Goal: Find specific page/section: Find specific page/section

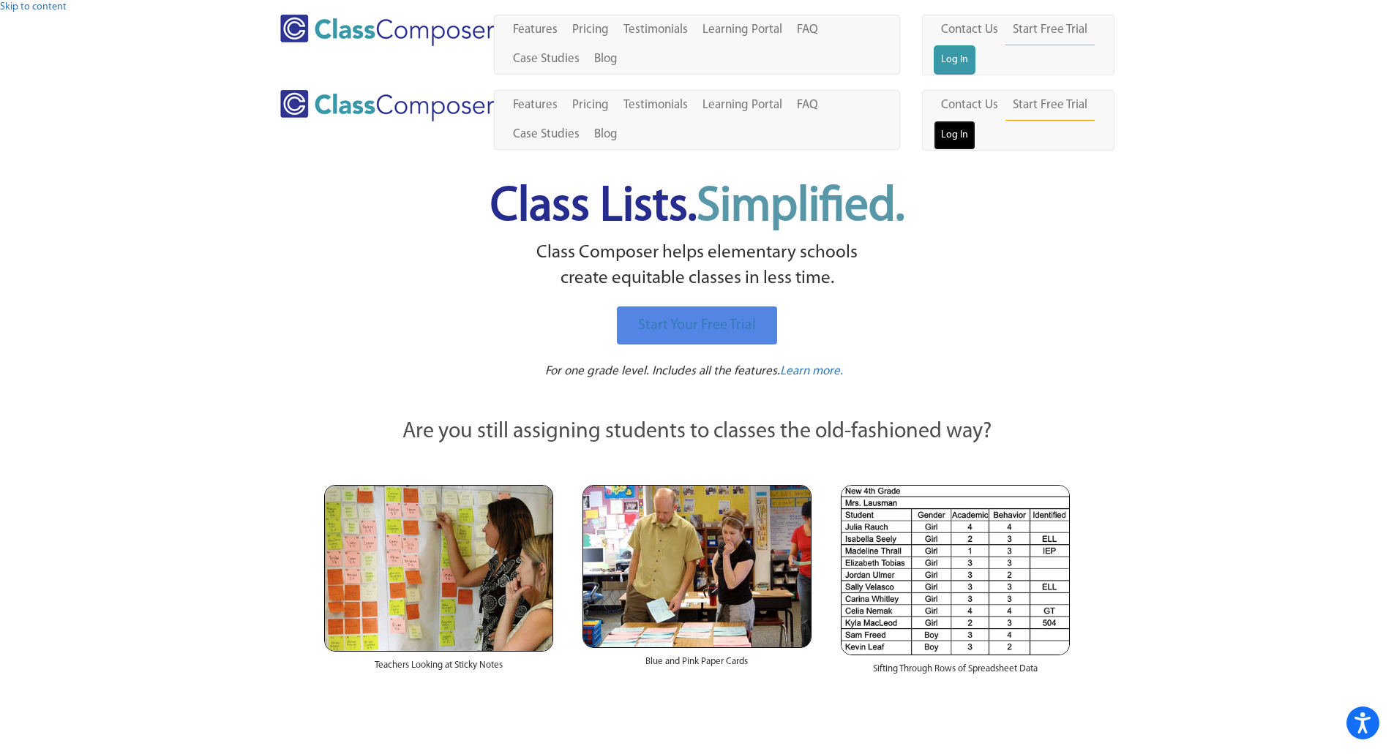
click at [975, 121] on link "Log In" at bounding box center [955, 135] width 42 height 29
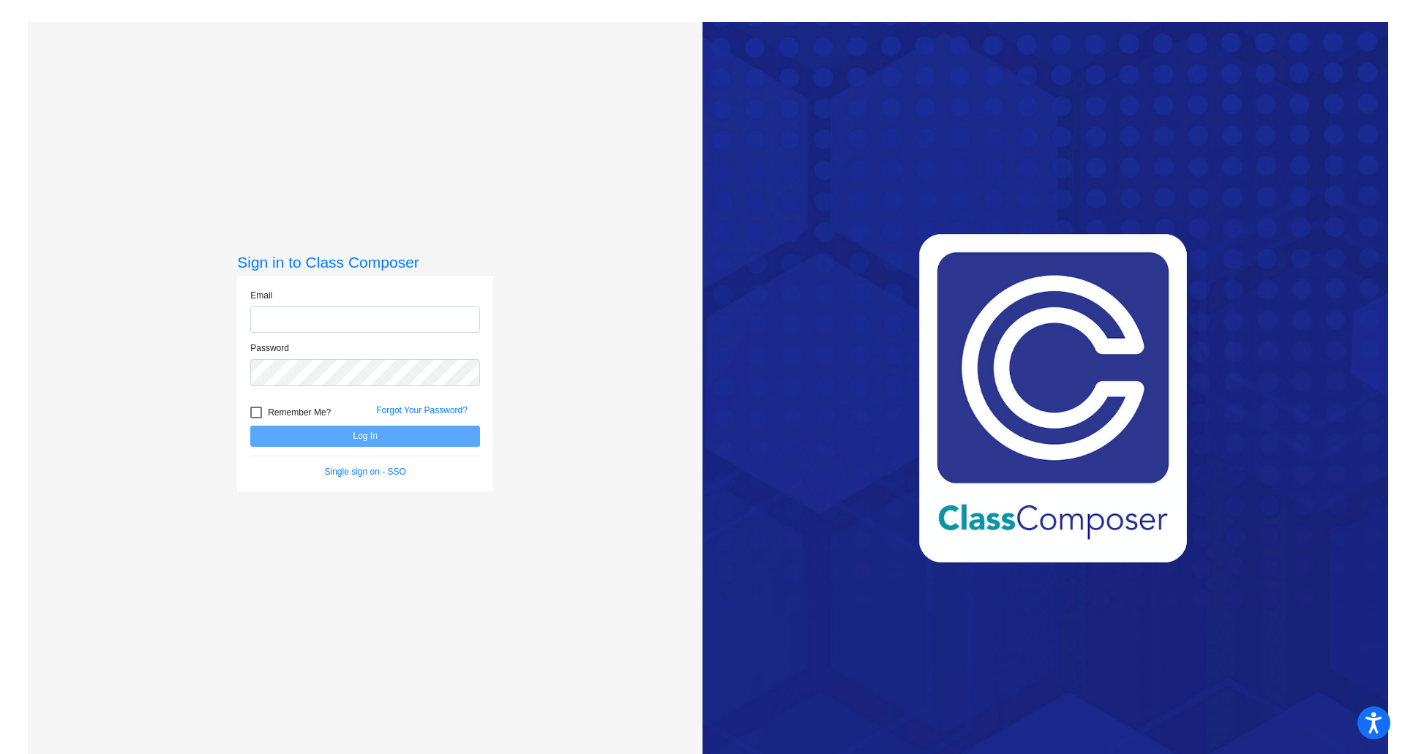
click at [367, 319] on input "email" at bounding box center [365, 320] width 230 height 27
type input "[EMAIL_ADDRESS][DOMAIN_NAME]"
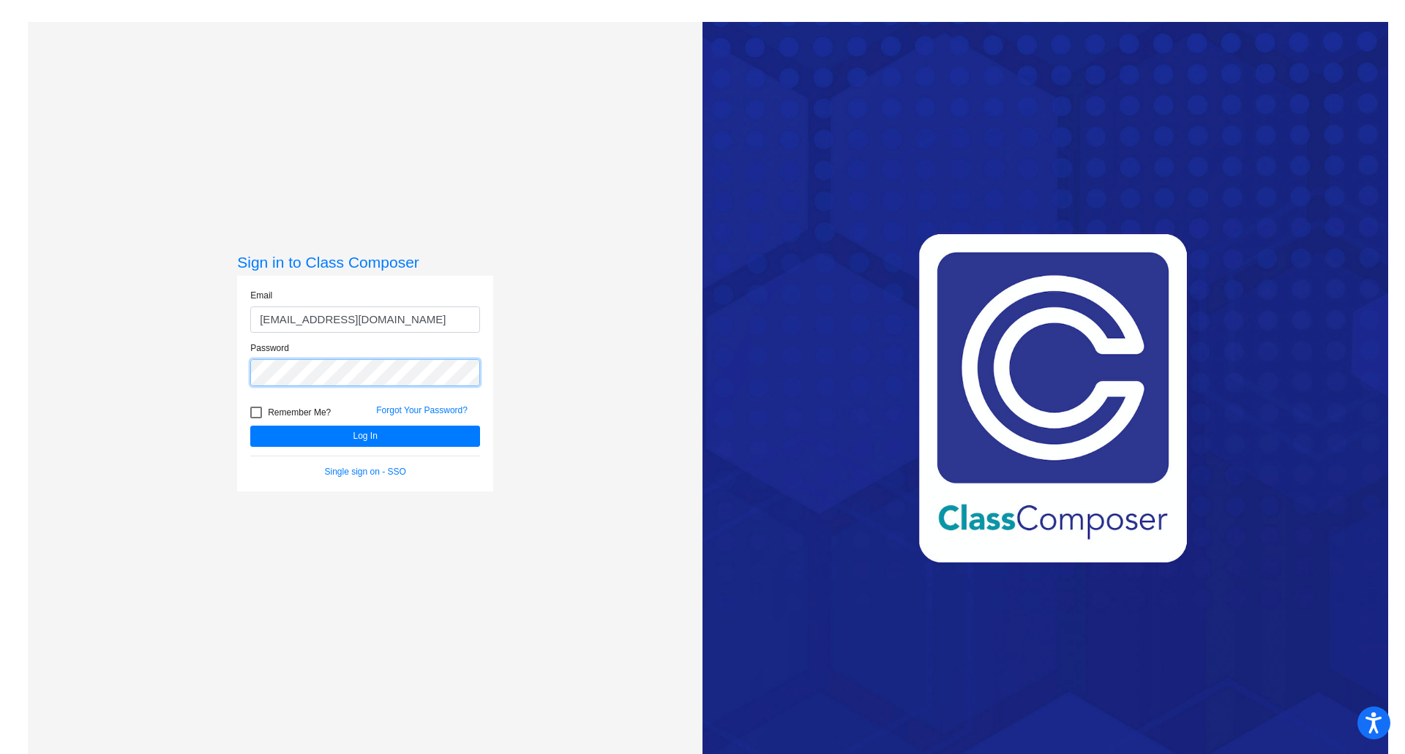
click at [250, 426] on button "Log In" at bounding box center [365, 436] width 230 height 21
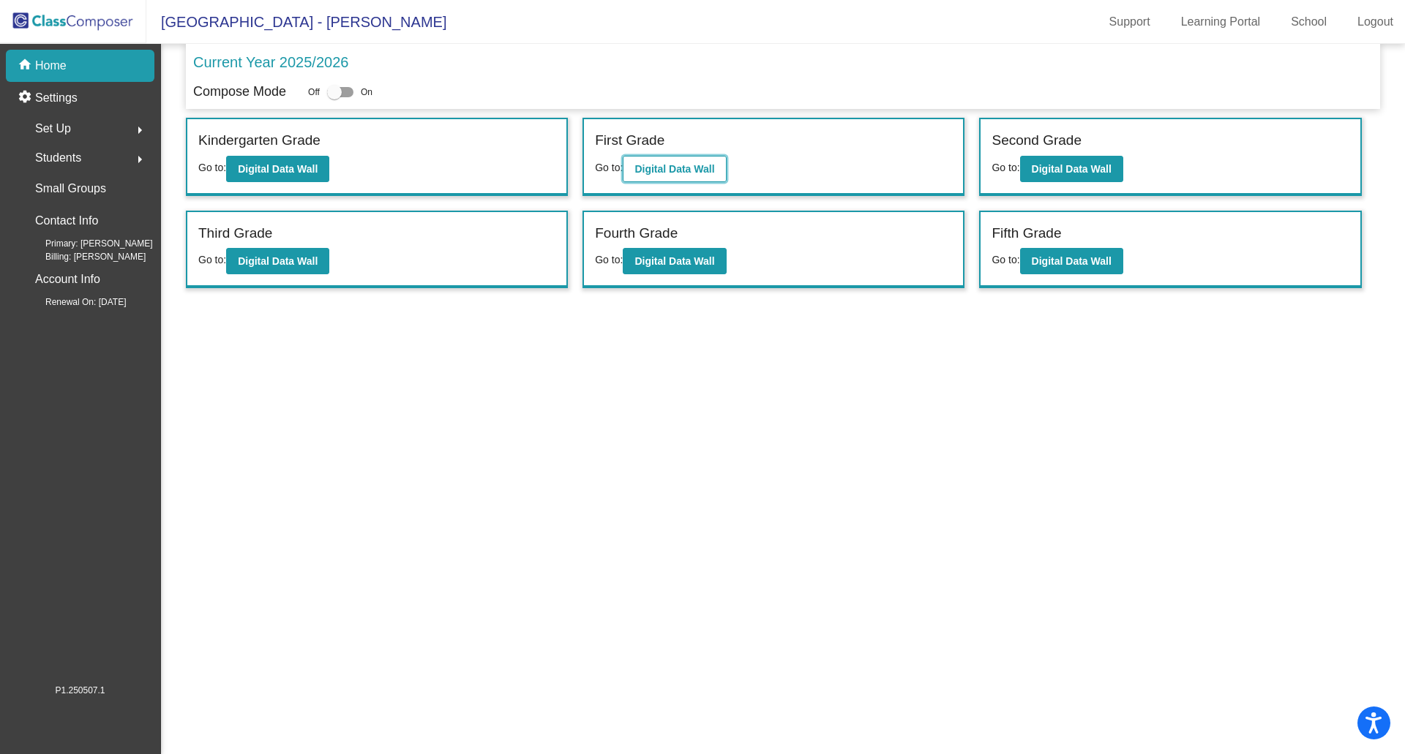
click at [713, 170] on button "Digital Data Wall" at bounding box center [674, 169] width 103 height 26
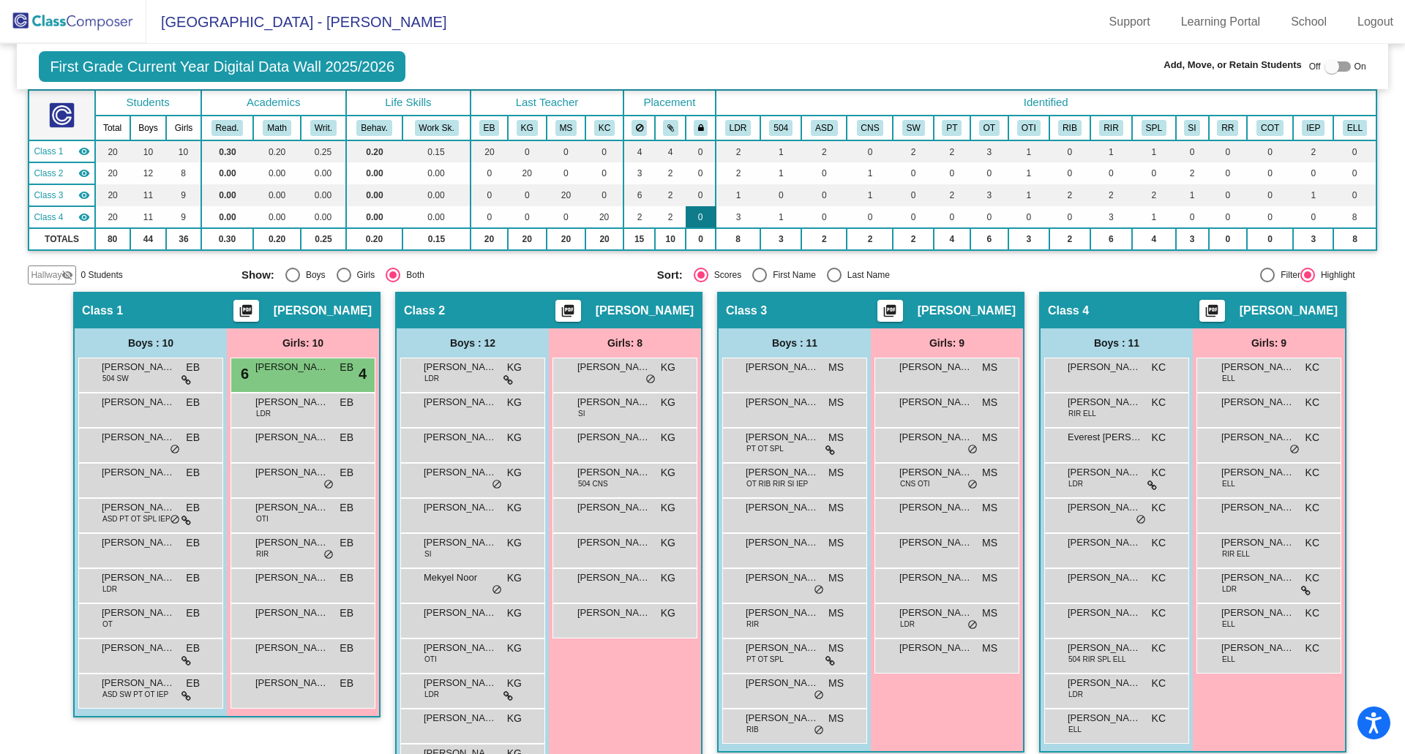
scroll to position [132, 0]
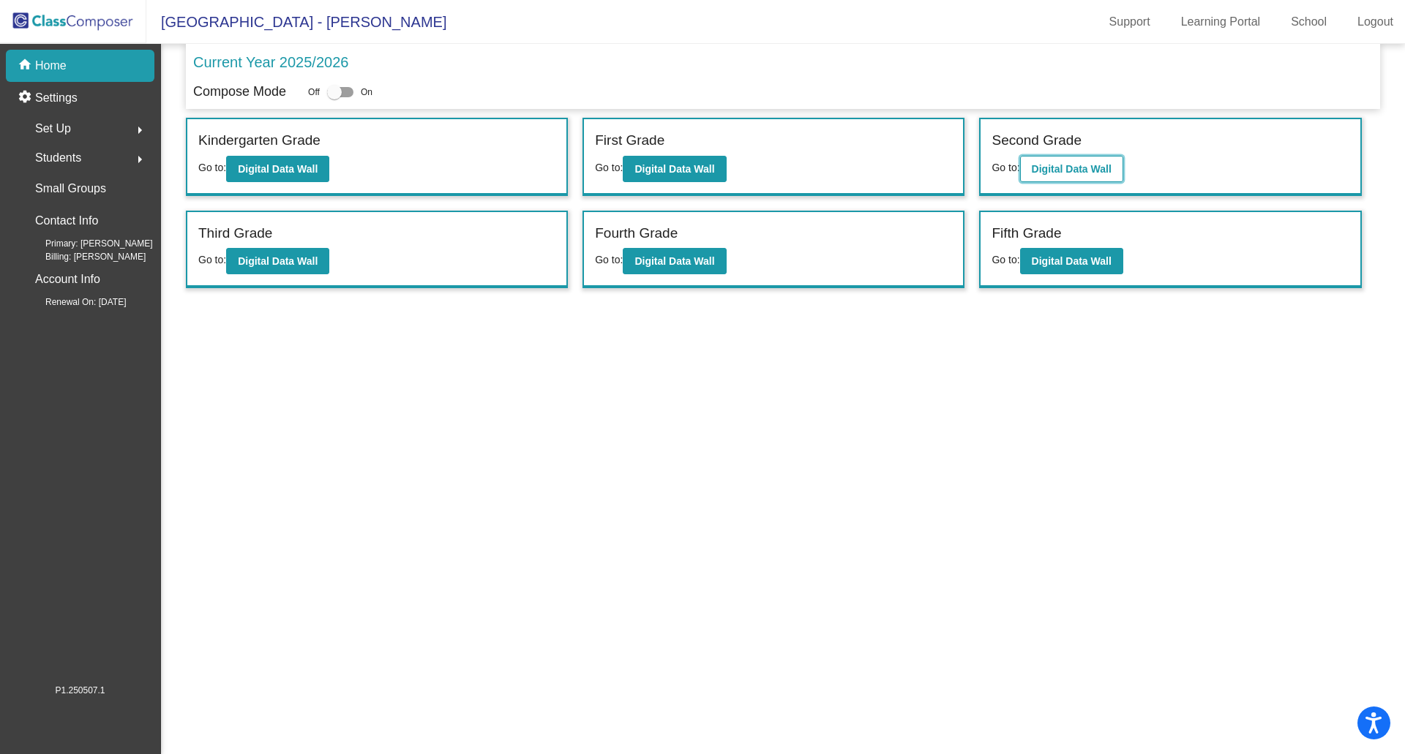
click at [1097, 166] on b "Digital Data Wall" at bounding box center [1072, 169] width 80 height 12
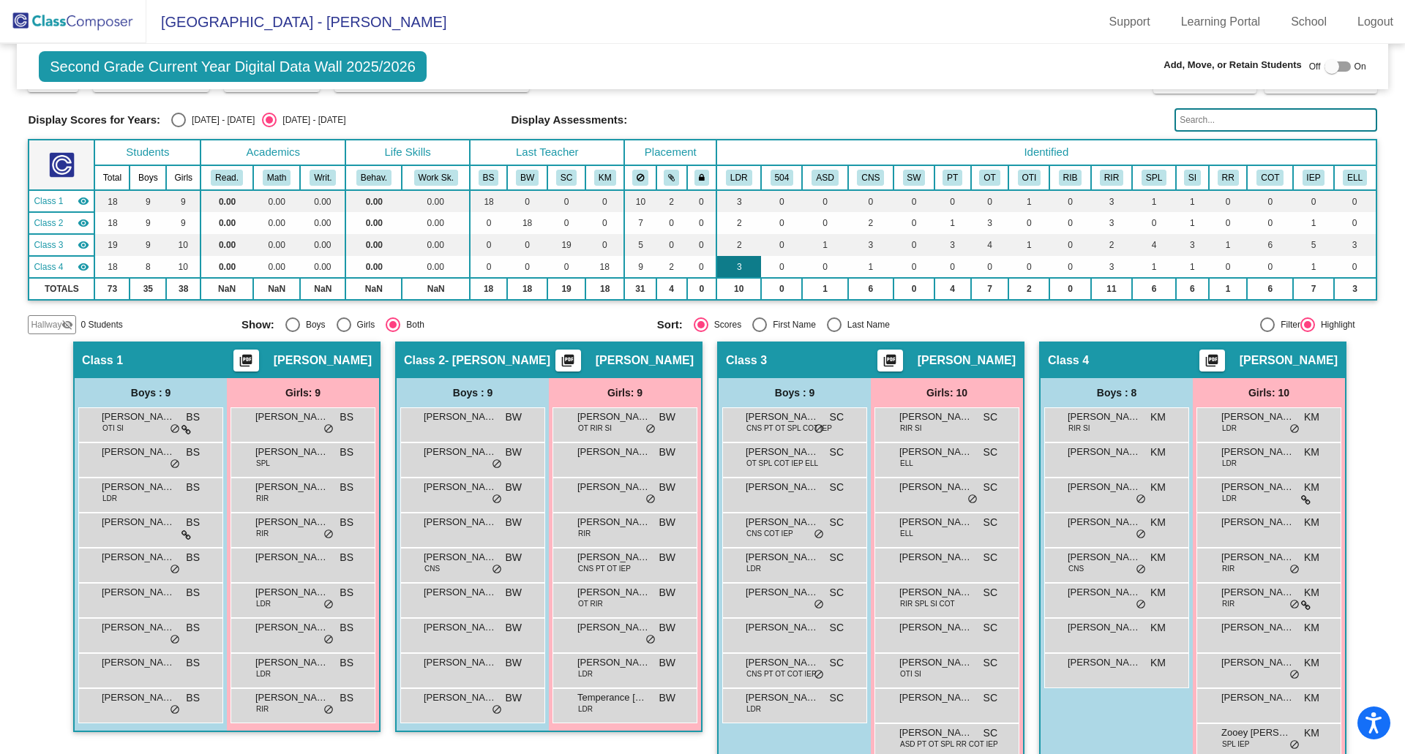
scroll to position [61, 0]
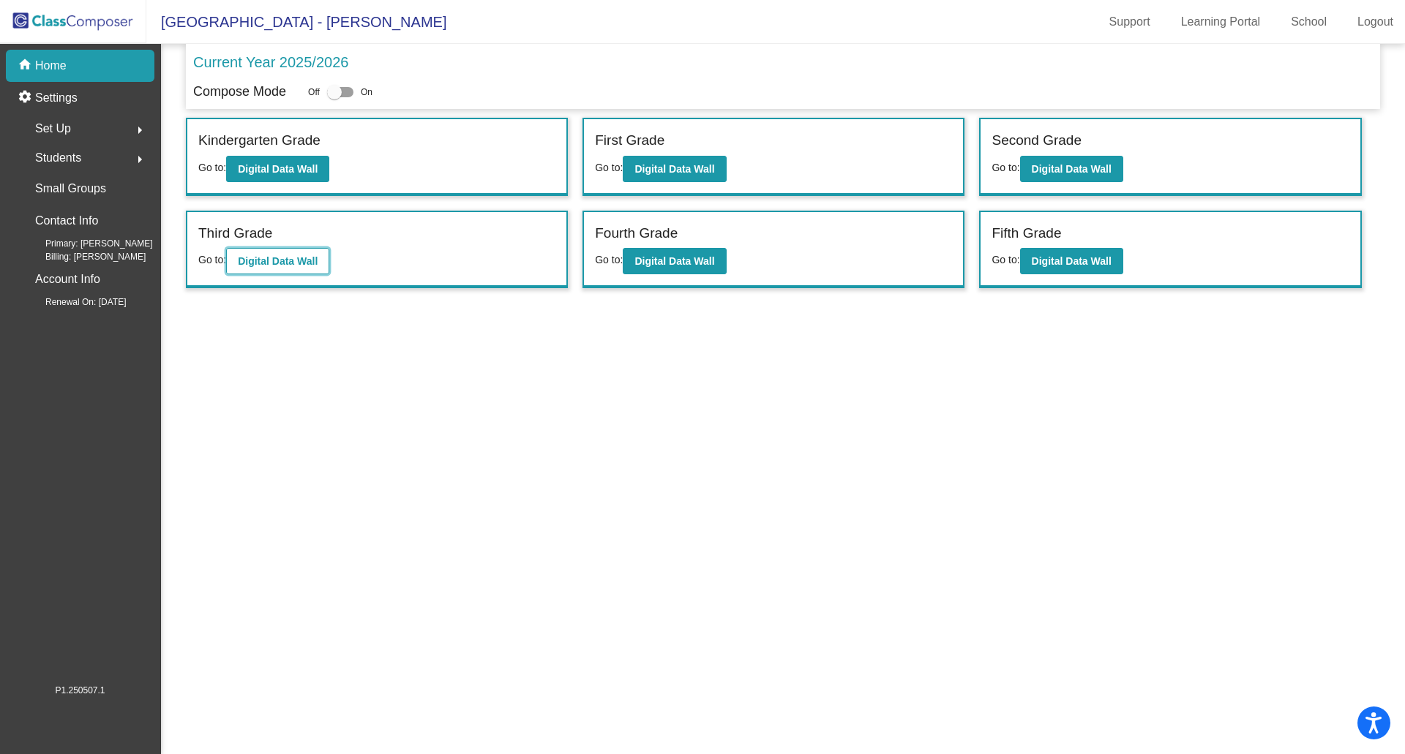
click at [277, 254] on button "Digital Data Wall" at bounding box center [277, 261] width 103 height 26
click at [683, 269] on button "Digital Data Wall" at bounding box center [674, 261] width 103 height 26
click at [1086, 258] on b "Digital Data Wall" at bounding box center [1072, 261] width 80 height 12
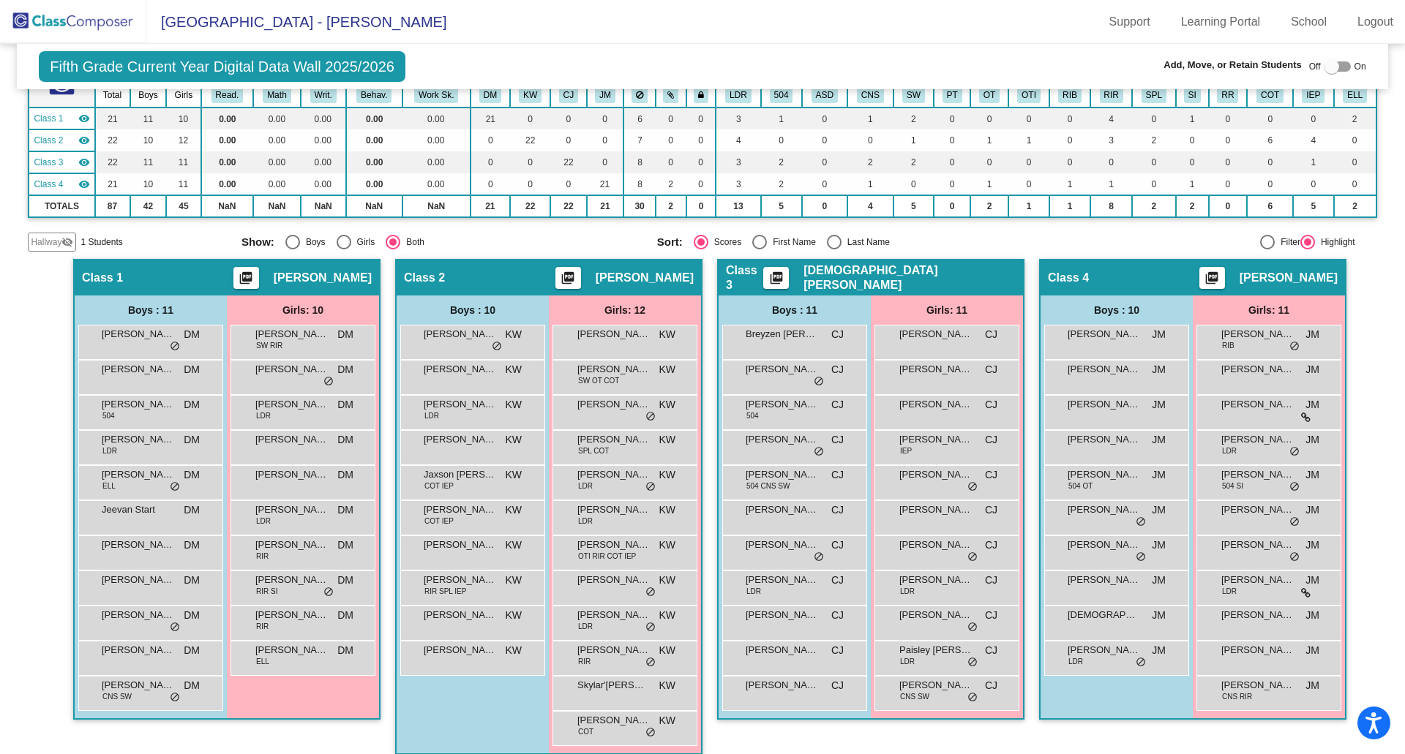
scroll to position [132, 0]
